Goal: Task Accomplishment & Management: Complete application form

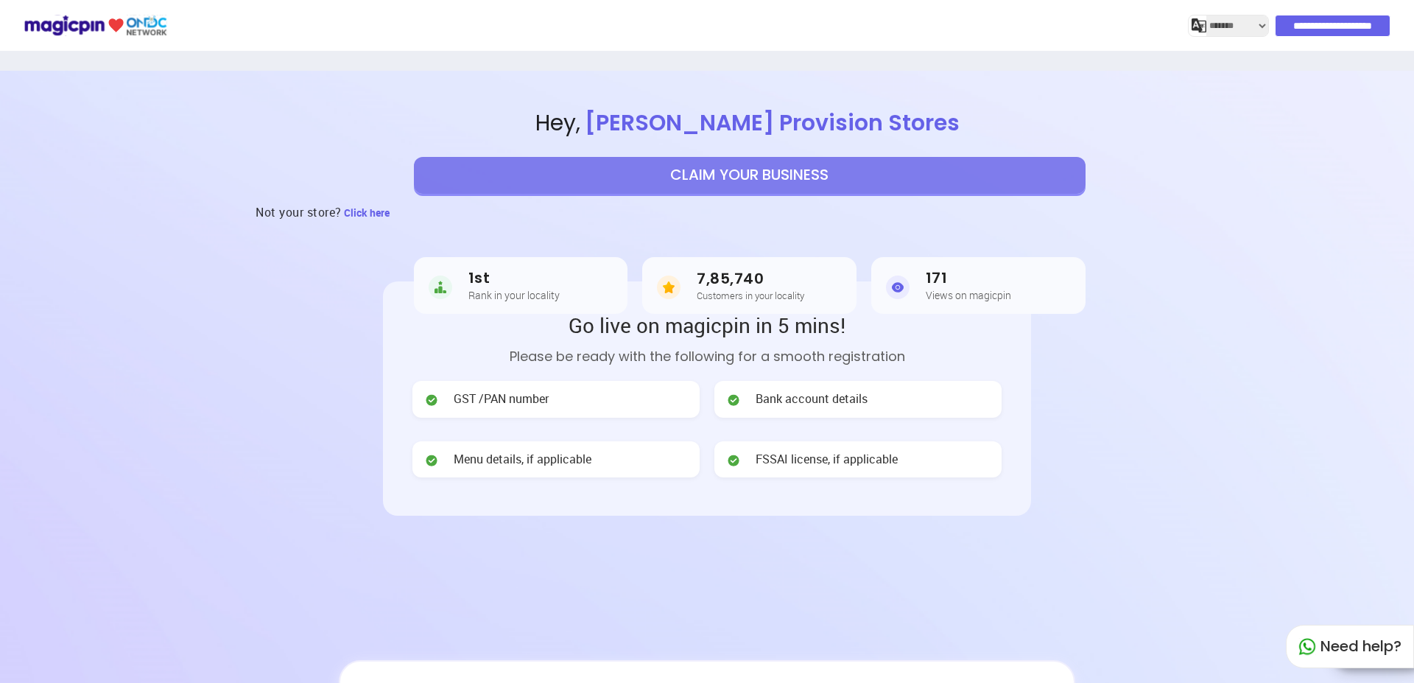
select select "*******"
click at [728, 157] on button "CLAIM YOUR BUSINESS" at bounding box center [750, 175] width 672 height 37
click at [764, 138] on span "[PERSON_NAME] Provision Stores" at bounding box center [772, 123] width 384 height 32
click at [757, 180] on button "CLAIM YOUR BUSINESS" at bounding box center [750, 175] width 672 height 37
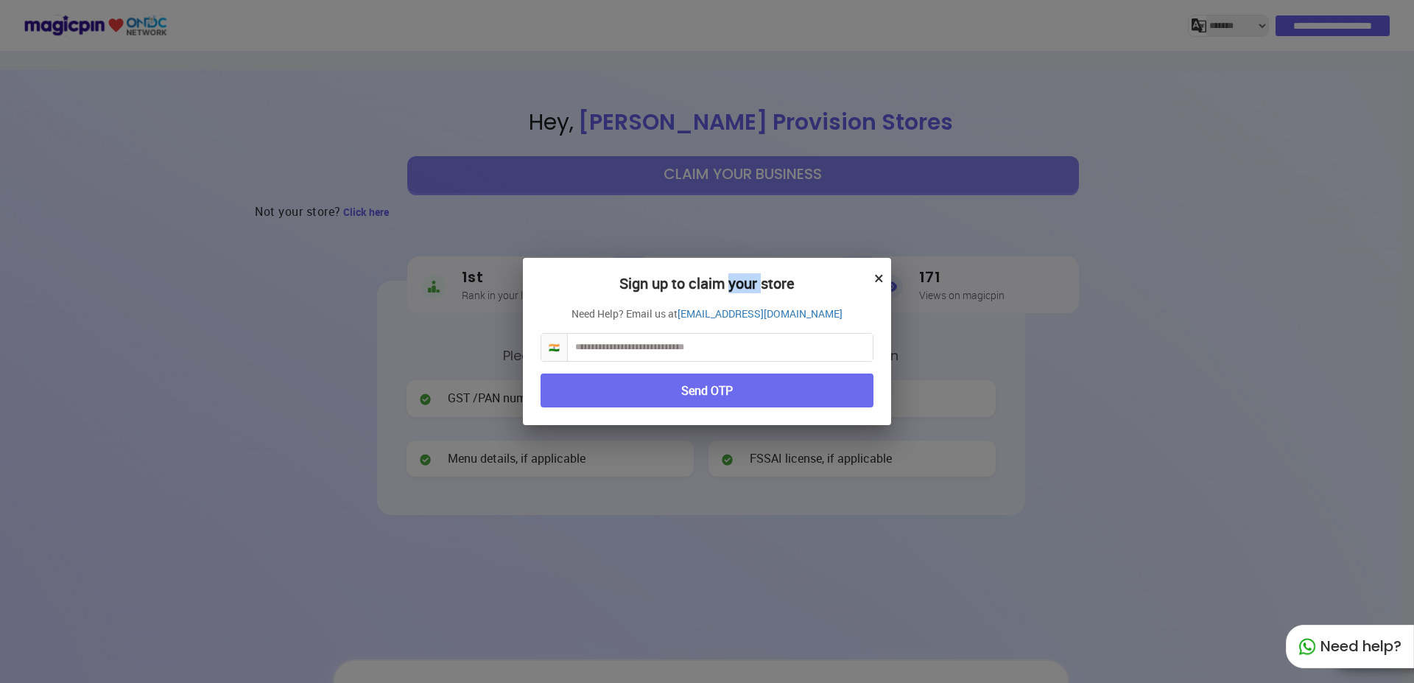
click at [757, 180] on div "Sign up to claim your store × Need Help? Email us at [EMAIL_ADDRESS][DOMAIN_NAM…" at bounding box center [707, 341] width 1414 height 683
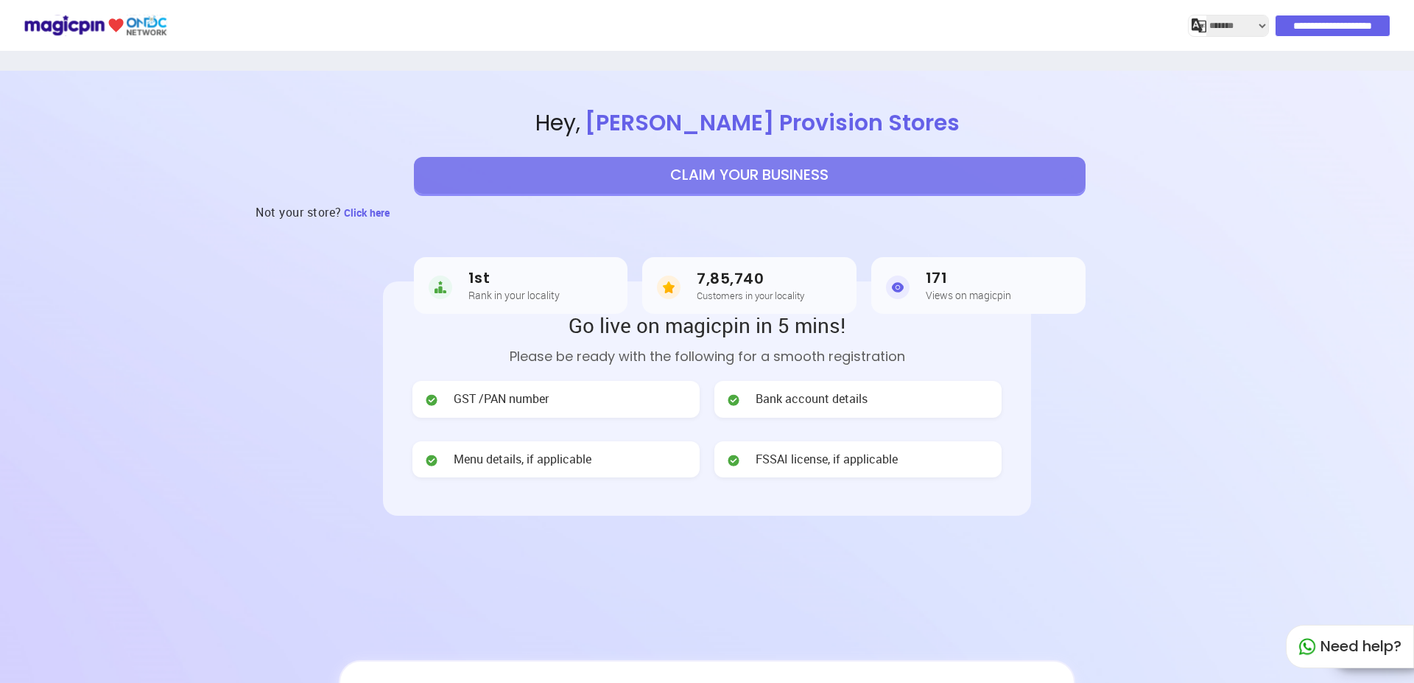
click at [757, 180] on button "CLAIM YOUR BUSINESS" at bounding box center [750, 175] width 672 height 37
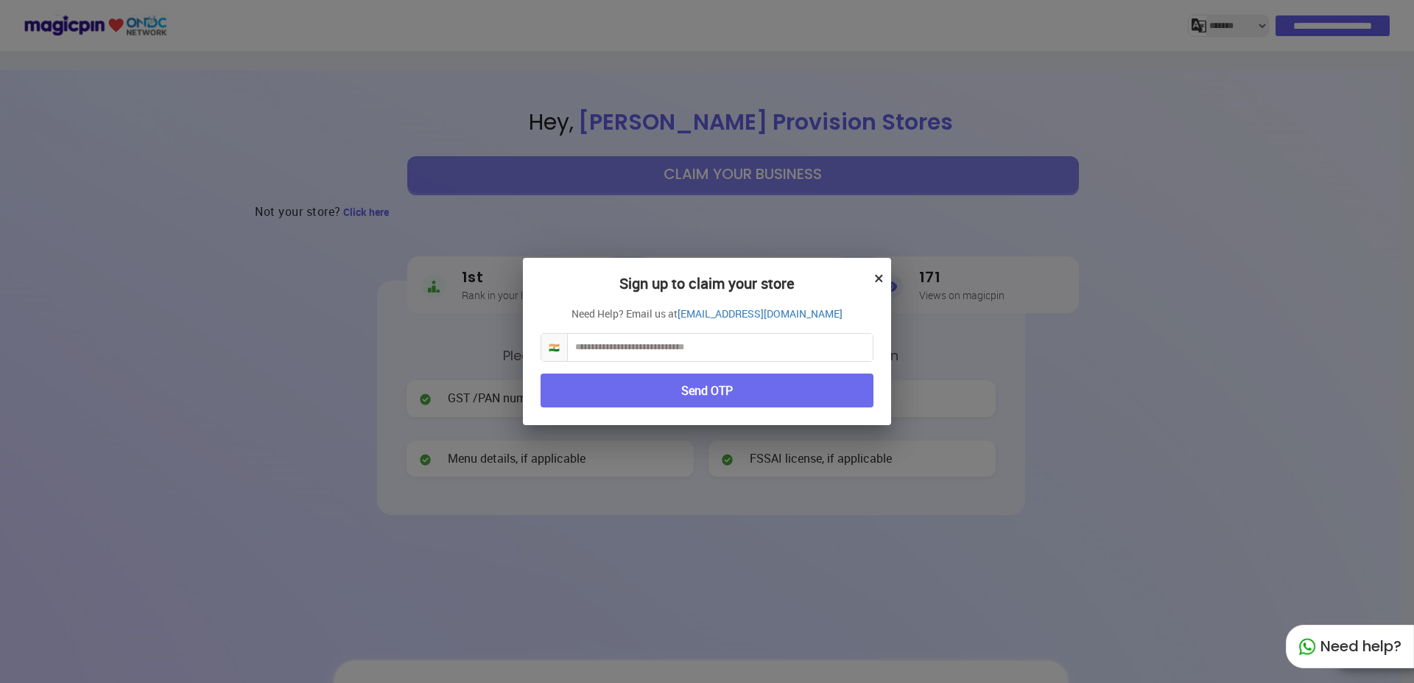
click at [742, 353] on input "text" at bounding box center [720, 347] width 305 height 27
type input "*"
type input "**********"
click at [779, 390] on button "Send OTP" at bounding box center [707, 390] width 333 height 35
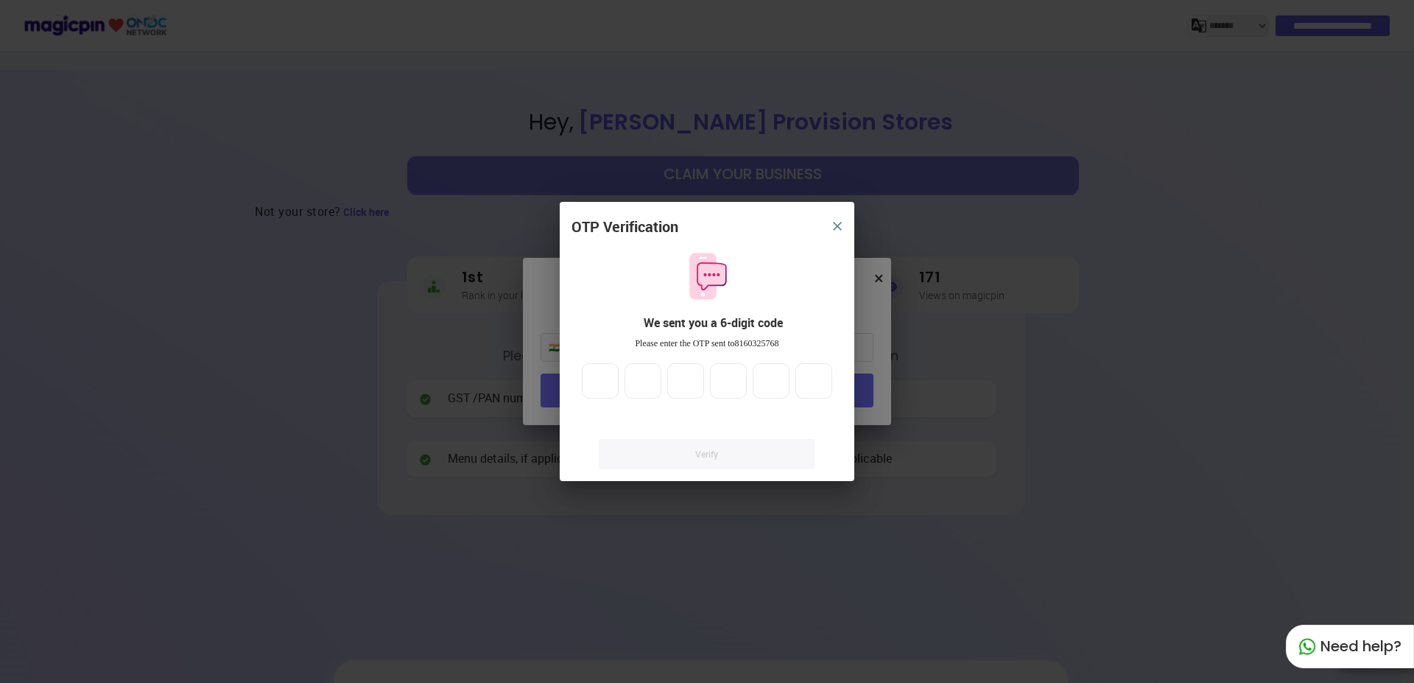
click at [605, 379] on input "*" at bounding box center [600, 380] width 37 height 35
type input "*"
click at [605, 378] on input "*" at bounding box center [600, 380] width 37 height 35
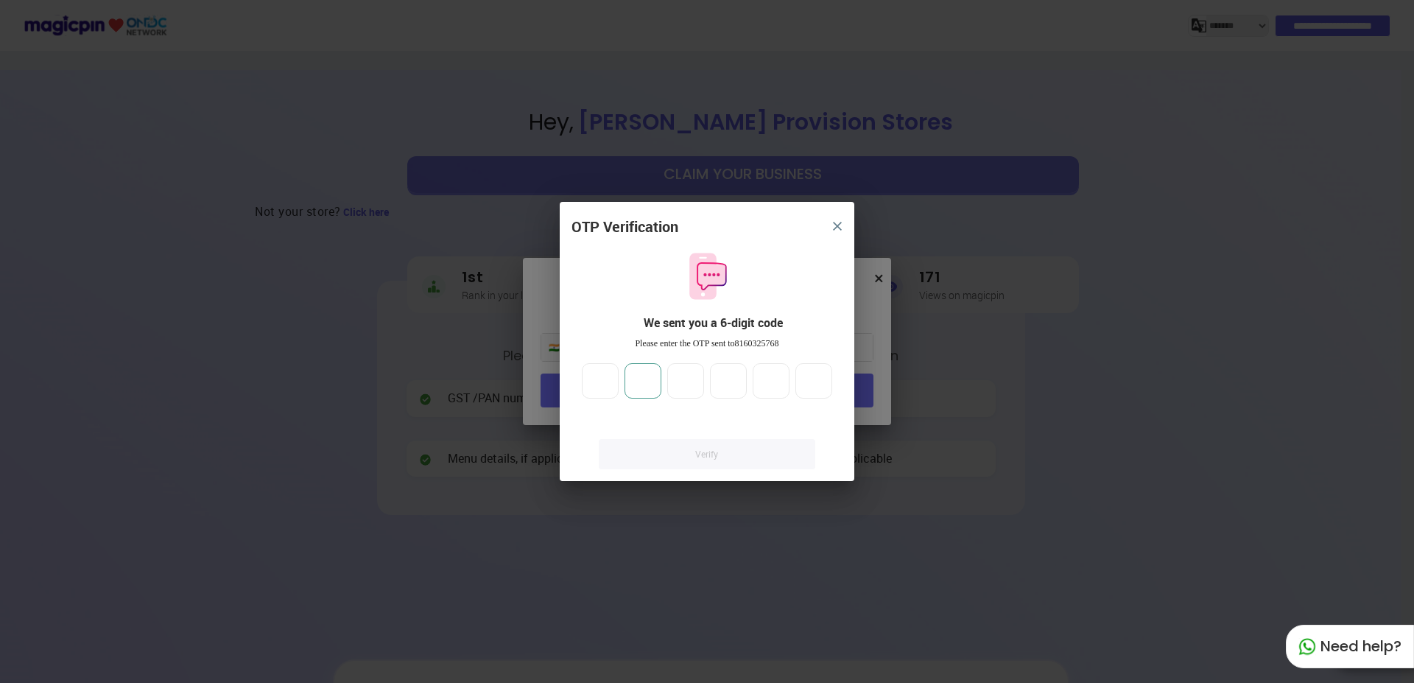
click at [633, 379] on input "number" at bounding box center [643, 380] width 37 height 35
type input "*"
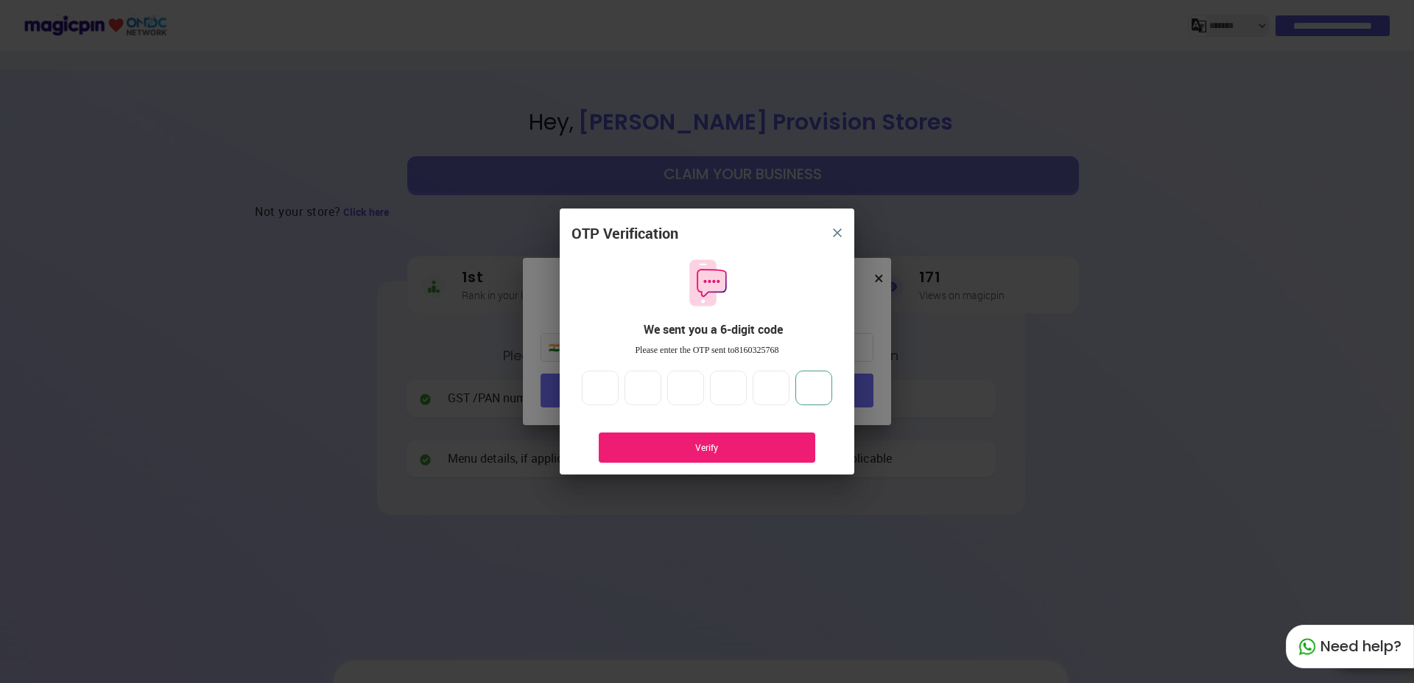
type input "*"
click at [681, 451] on div "Verify" at bounding box center [707, 447] width 172 height 13
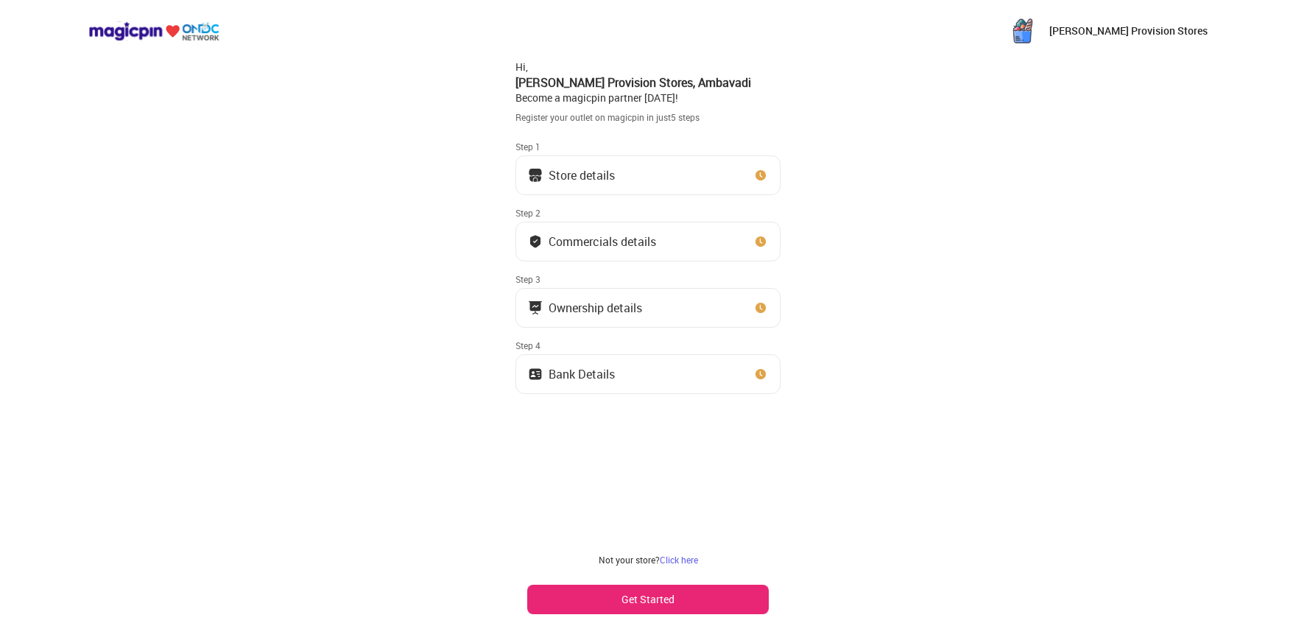
click at [647, 599] on button "Get Started" at bounding box center [648, 599] width 242 height 29
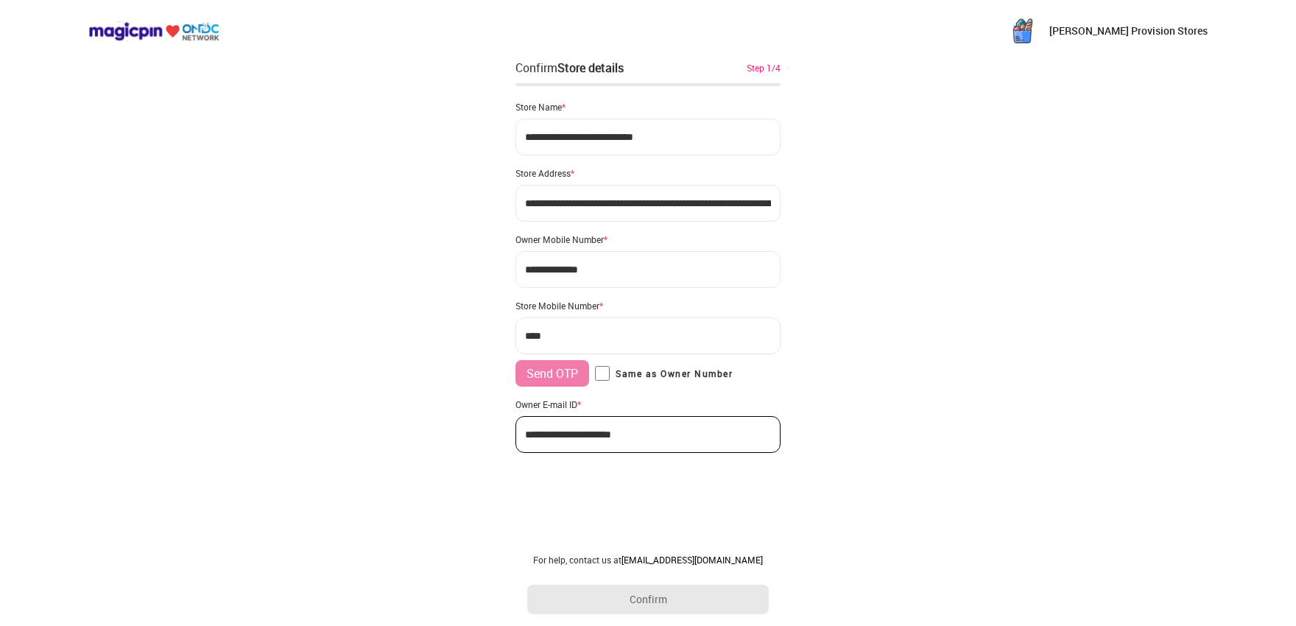
click at [613, 331] on input "***" at bounding box center [648, 335] width 265 height 37
type input "**********"
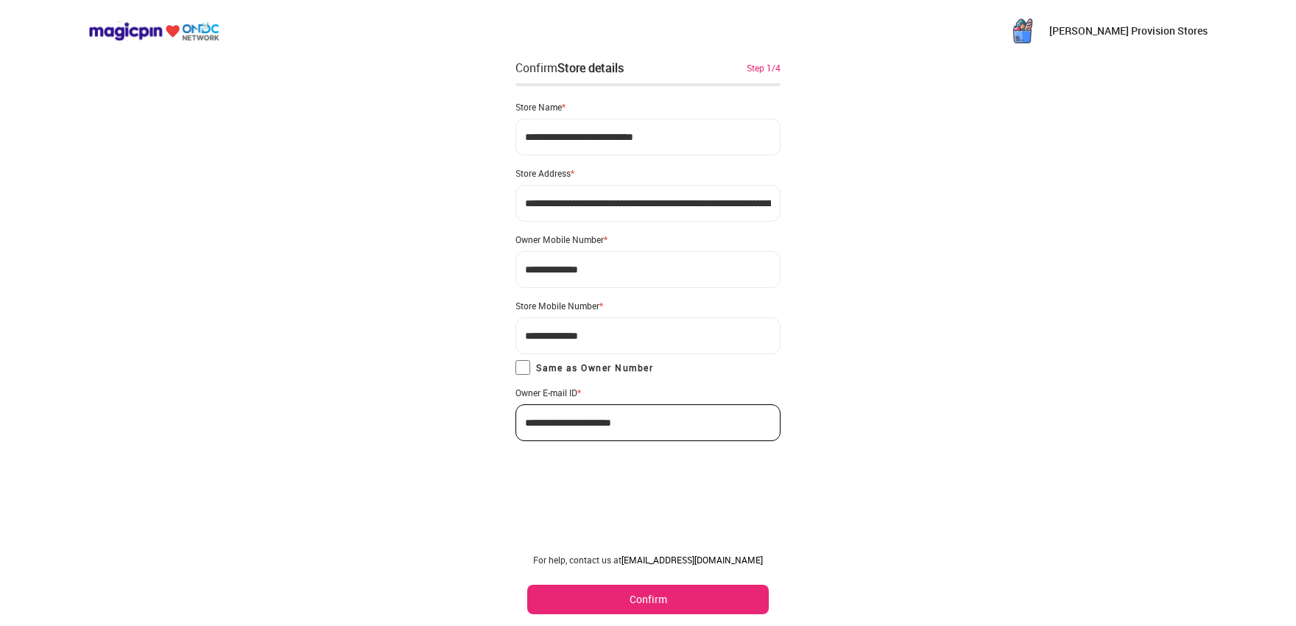
click at [586, 600] on button "Confirm" at bounding box center [648, 599] width 242 height 29
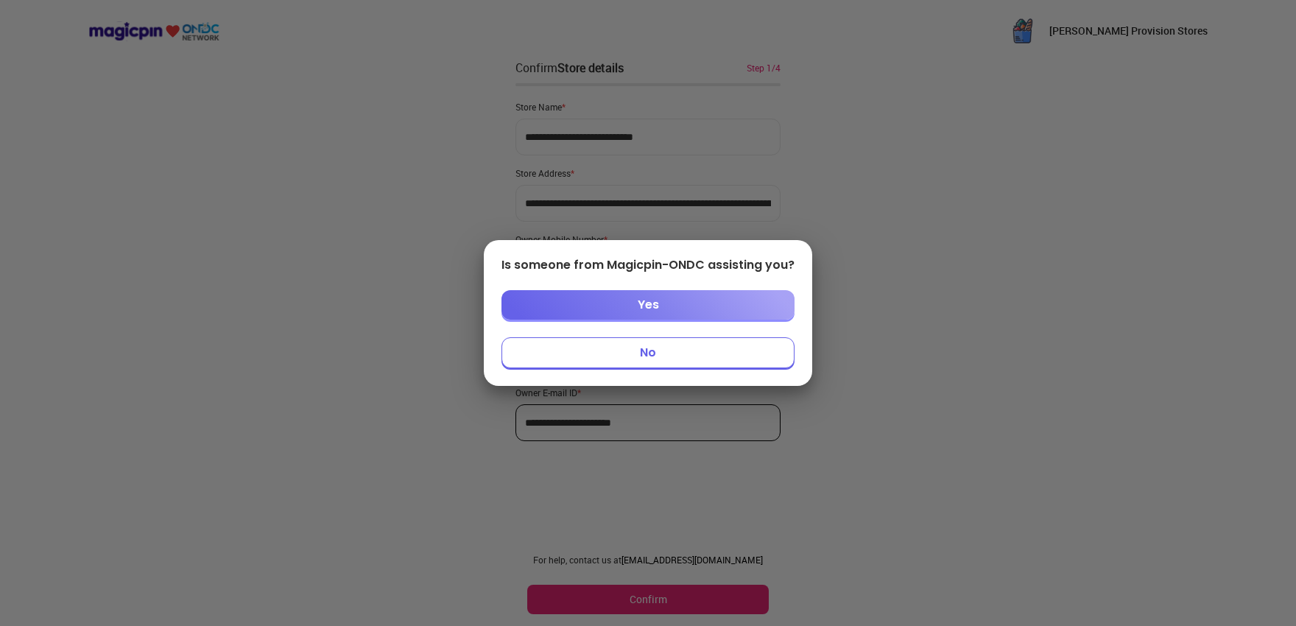
click at [659, 362] on button "No" at bounding box center [648, 352] width 293 height 31
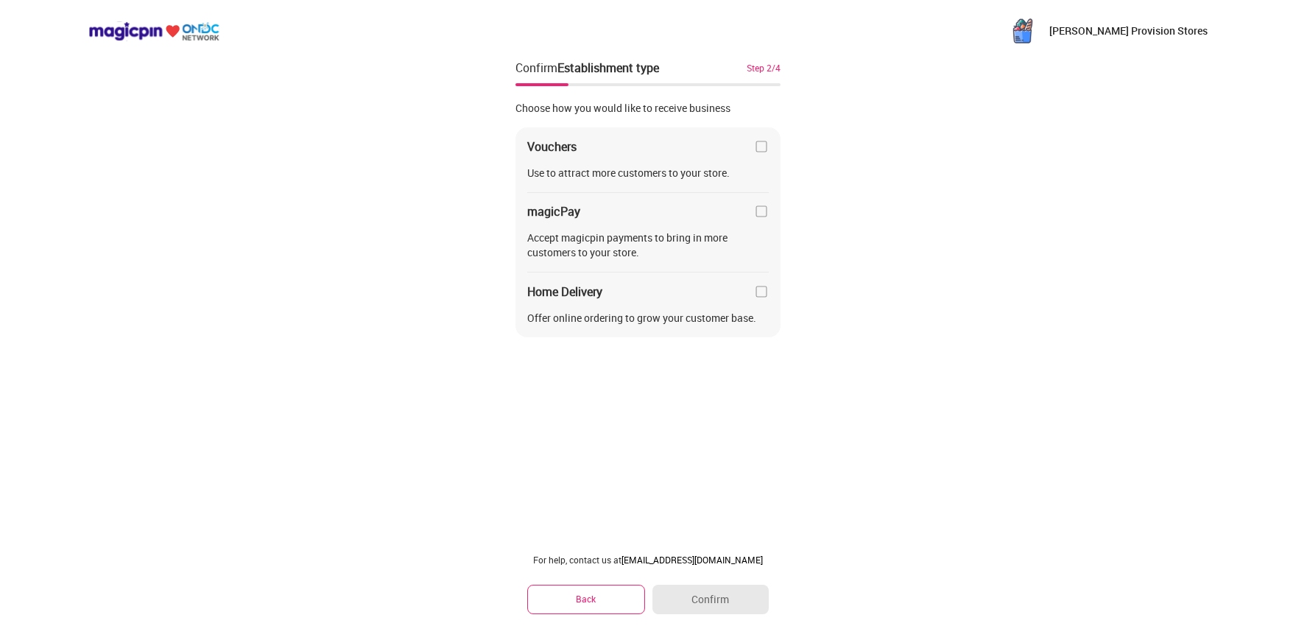
click at [754, 150] on img at bounding box center [761, 146] width 15 height 15
click at [759, 146] on img at bounding box center [761, 146] width 15 height 15
click at [759, 300] on div "Vouchers Use to attract more customers to your store. magicPay Accept magicpin …" at bounding box center [648, 232] width 265 height 210
click at [758, 291] on img at bounding box center [761, 291] width 15 height 15
click at [714, 594] on button "Confirm" at bounding box center [711, 599] width 116 height 29
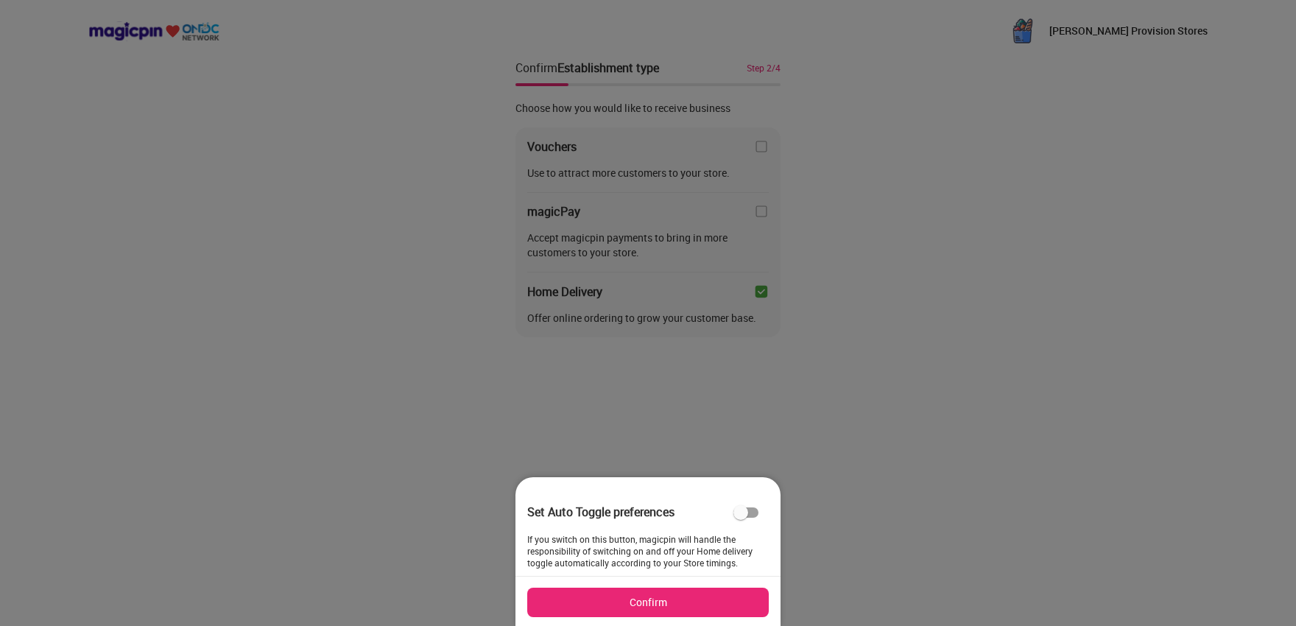
click at [700, 599] on button "Confirm" at bounding box center [648, 602] width 242 height 29
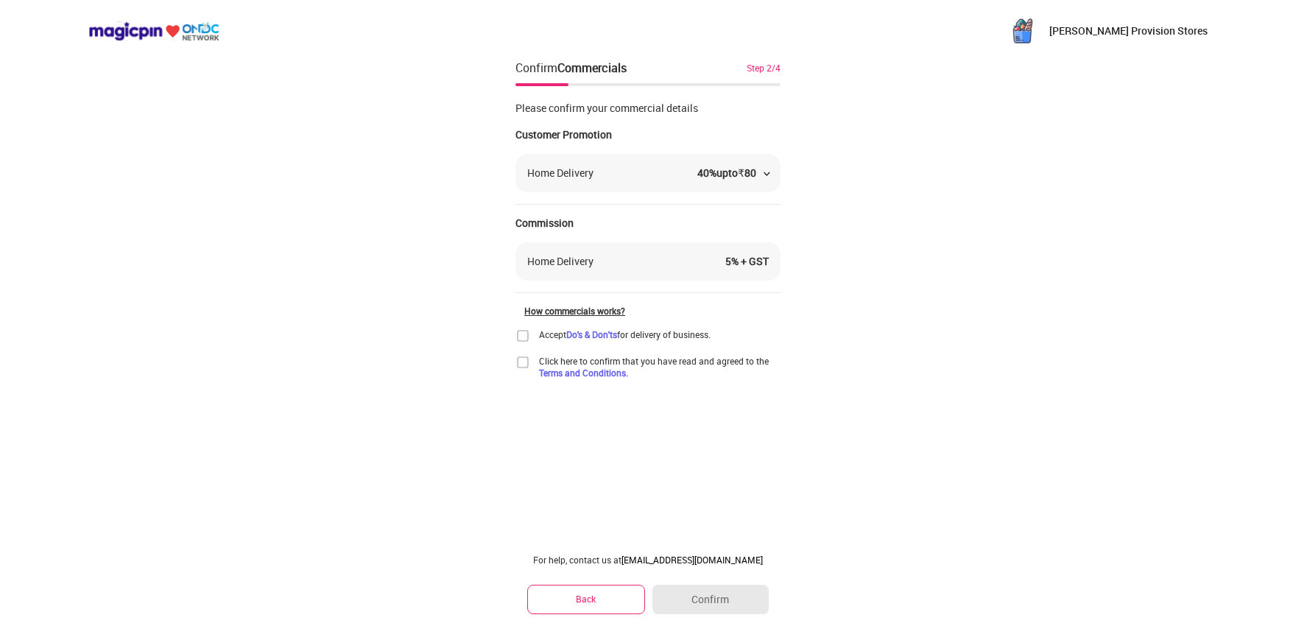
click at [764, 173] on div "Home Delivery 40 % upto ₹ 80" at bounding box center [648, 173] width 265 height 38
click at [755, 175] on div "40 % upto ₹ 80" at bounding box center [732, 173] width 71 height 15
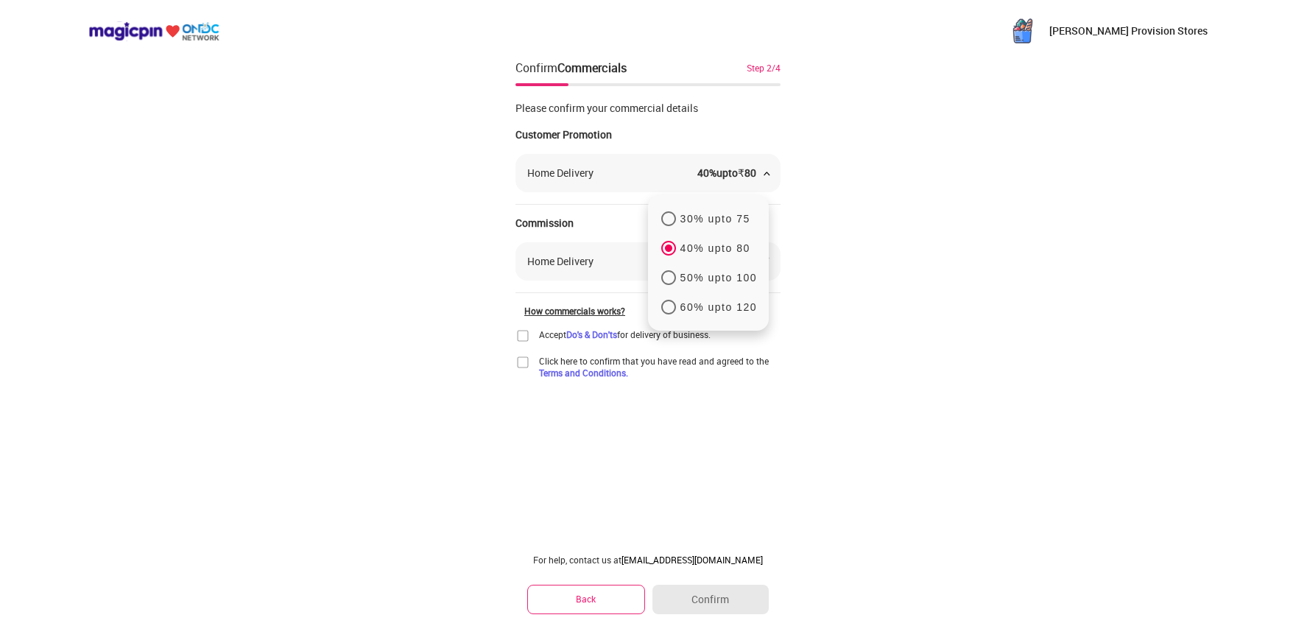
click at [1153, 305] on div "Chandramauli Provision Stores Confirm Commercials Step 2/4 Please confirm your …" at bounding box center [648, 313] width 1296 height 626
click at [1042, 236] on div "Chandramauli Provision Stores Confirm Commercials Step 2/4 Please confirm your …" at bounding box center [648, 313] width 1296 height 626
click at [753, 163] on div "Home Delivery 40 % upto ₹ 80 30% upto 75 40% upto 80 50% upto 100 60% upto 120" at bounding box center [648, 173] width 265 height 38
click at [742, 166] on div "upto ₹ 80" at bounding box center [737, 173] width 40 height 14
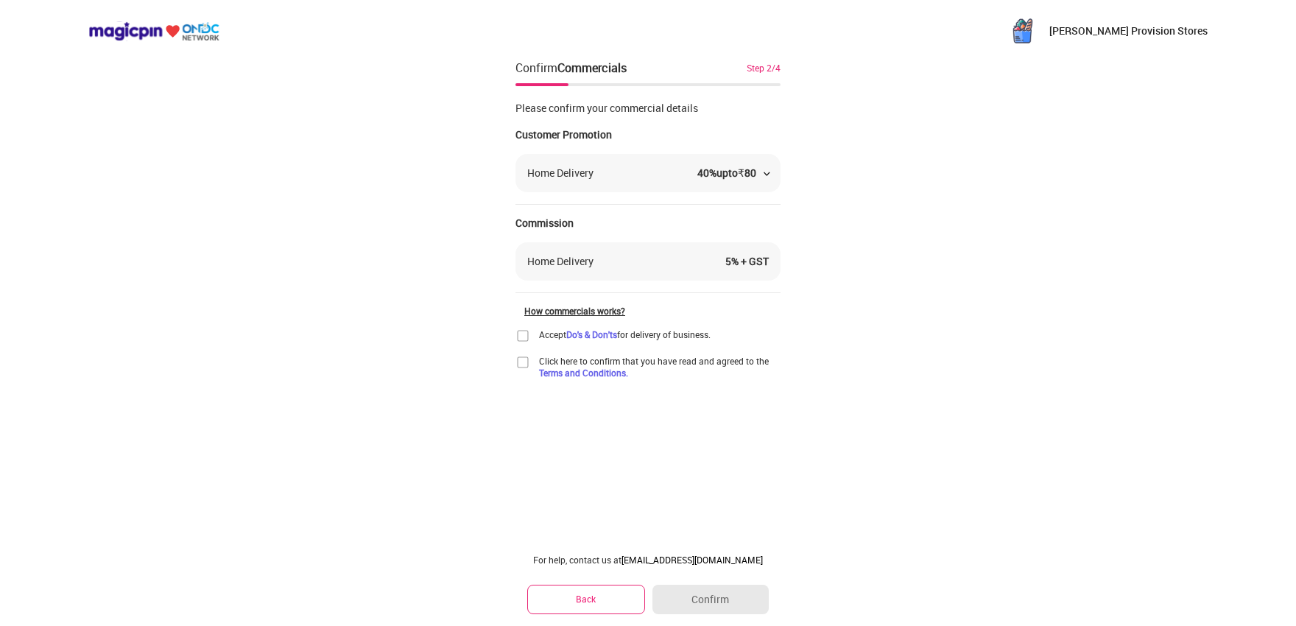
click at [742, 252] on div "Home Delivery 5 % + GST" at bounding box center [648, 261] width 265 height 38
click at [764, 169] on div "Home Delivery 40 % upto ₹ 80" at bounding box center [648, 173] width 265 height 38
click at [738, 177] on div "₹" at bounding box center [741, 173] width 7 height 14
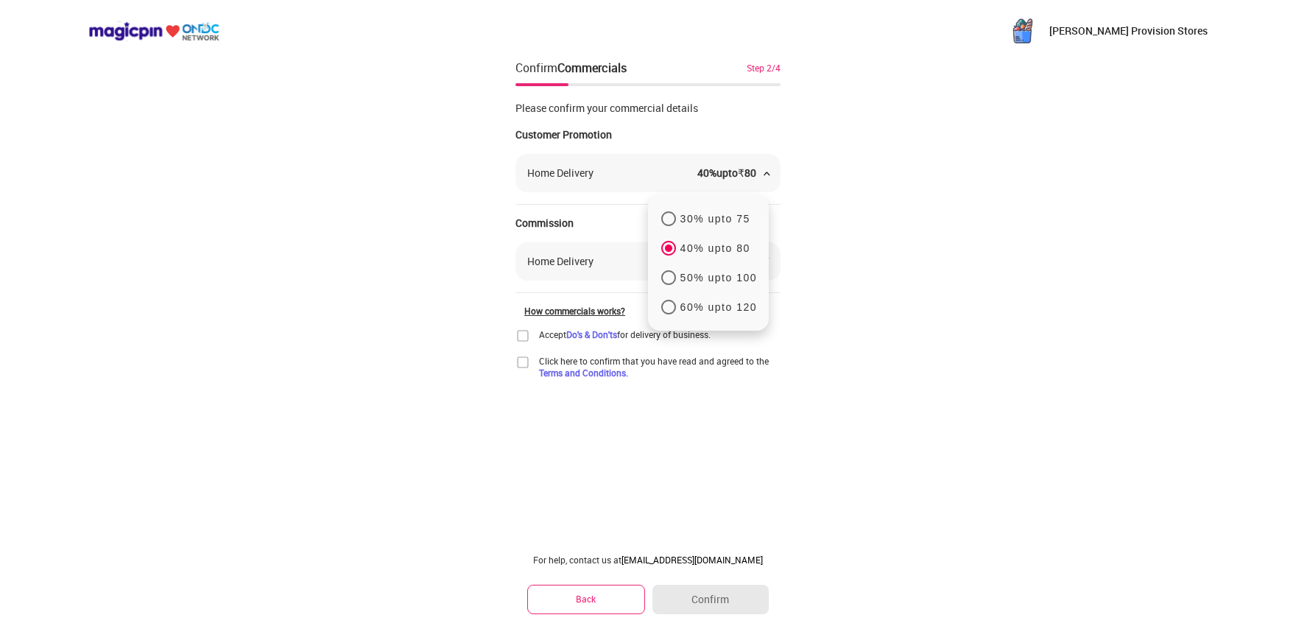
click at [703, 228] on div "30% upto 75 40% upto 80 50% upto 100 60% upto 120" at bounding box center [708, 263] width 97 height 118
click at [706, 219] on p "30% upto 75" at bounding box center [715, 218] width 70 height 13
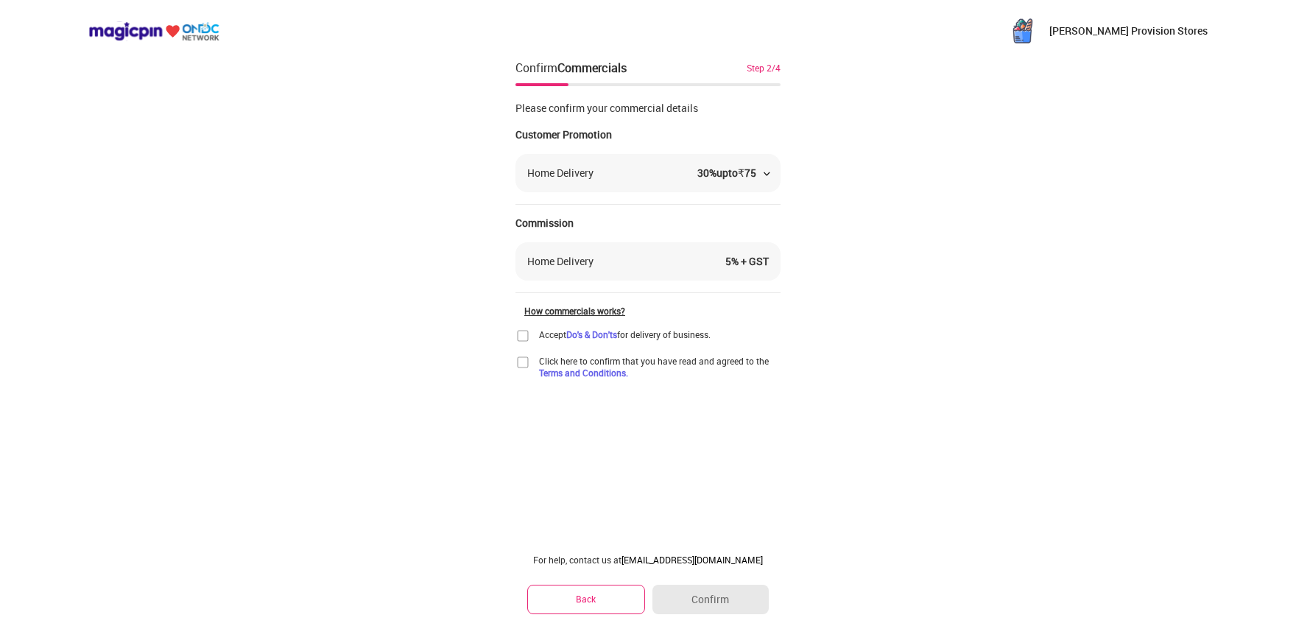
click at [753, 169] on div "30 % upto ₹ 75" at bounding box center [732, 173] width 71 height 15
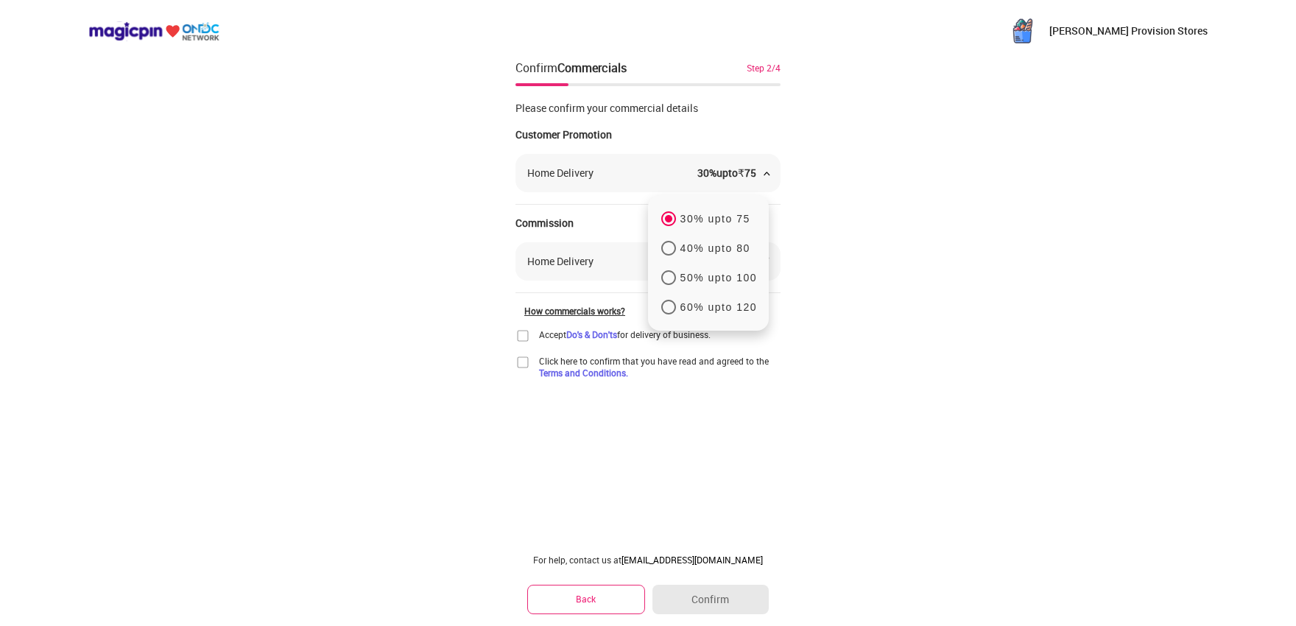
click at [912, 207] on div "Chandramauli Provision Stores Confirm Commercials Step 2/4 Please confirm your …" at bounding box center [648, 313] width 1296 height 626
click at [759, 169] on div "30 % upto ₹ 75" at bounding box center [732, 173] width 71 height 15
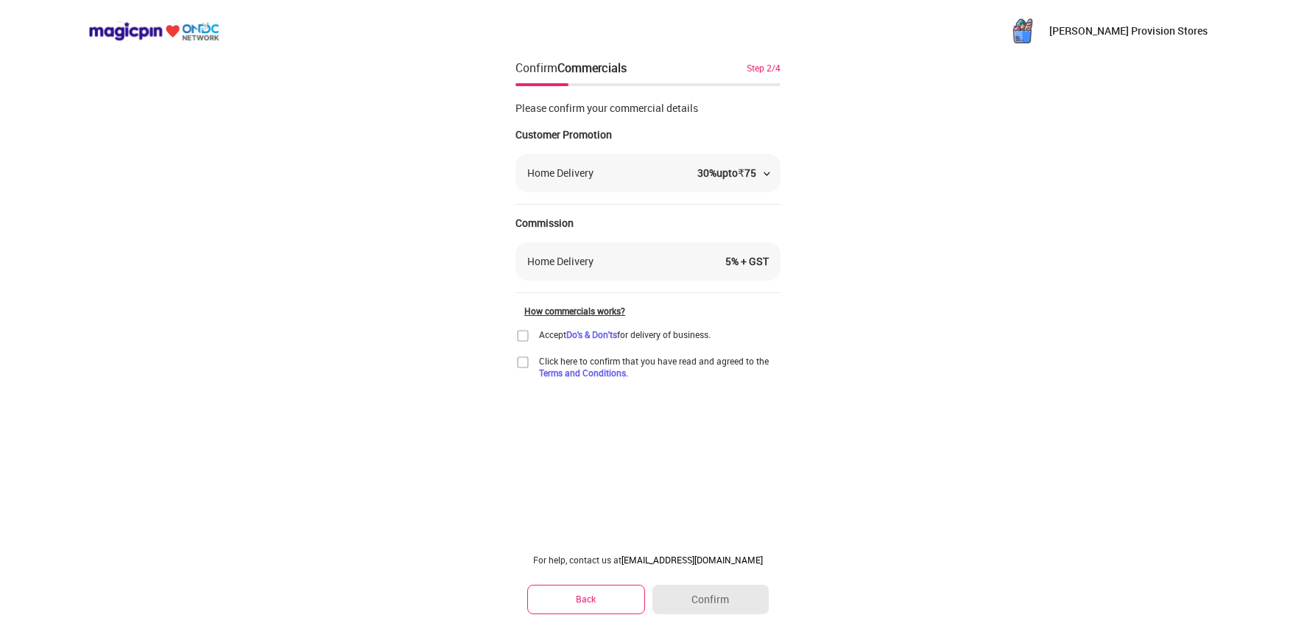
click at [516, 337] on img at bounding box center [523, 335] width 15 height 15
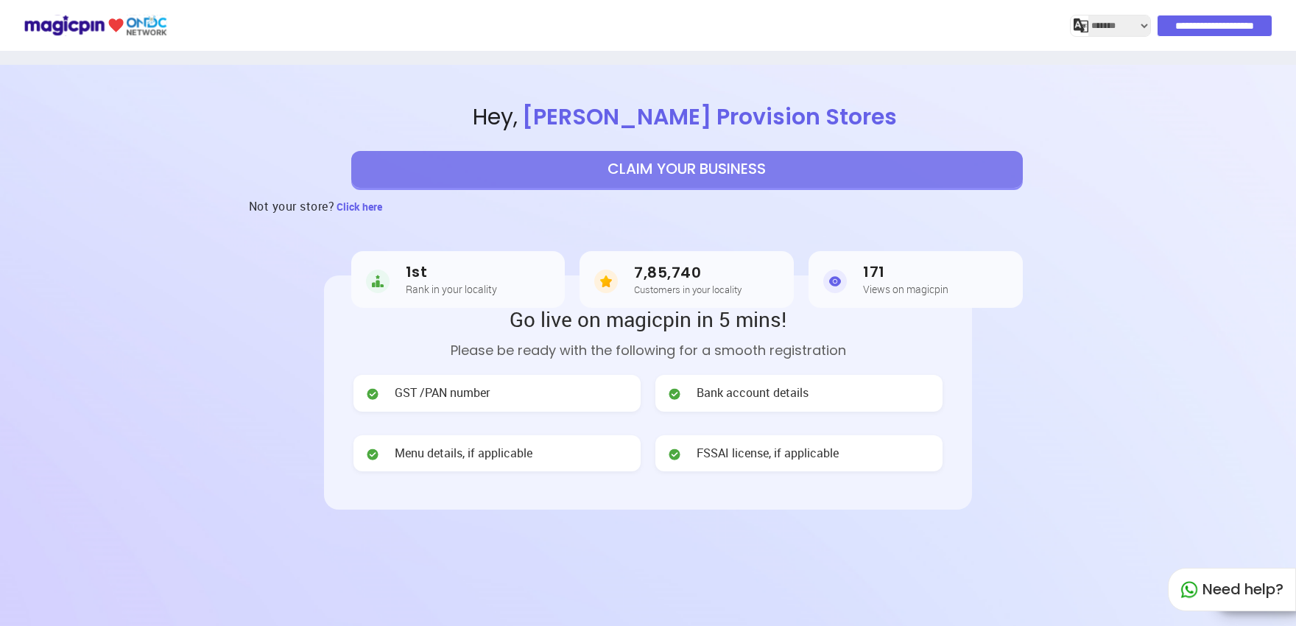
select select "*******"
